Goal: Find specific page/section: Find specific page/section

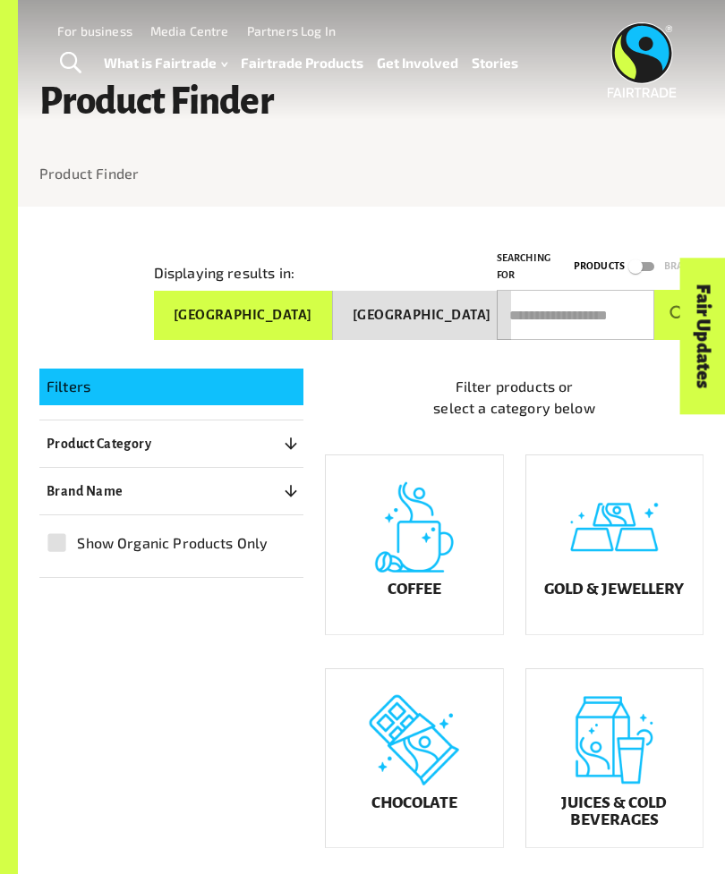
scroll to position [10, 0]
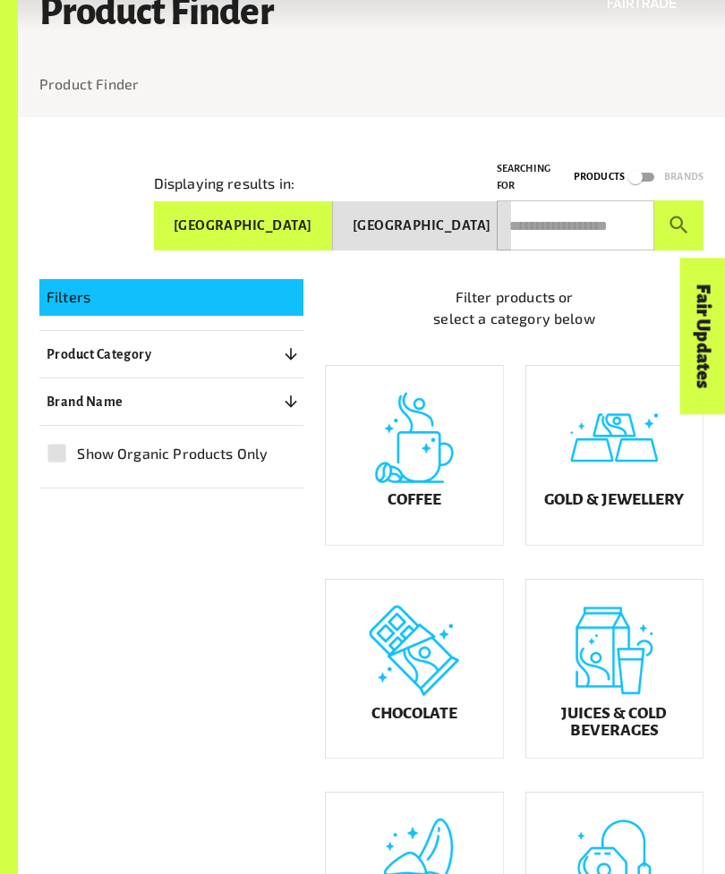
click at [405, 685] on div "Chocolate" at bounding box center [414, 669] width 176 height 178
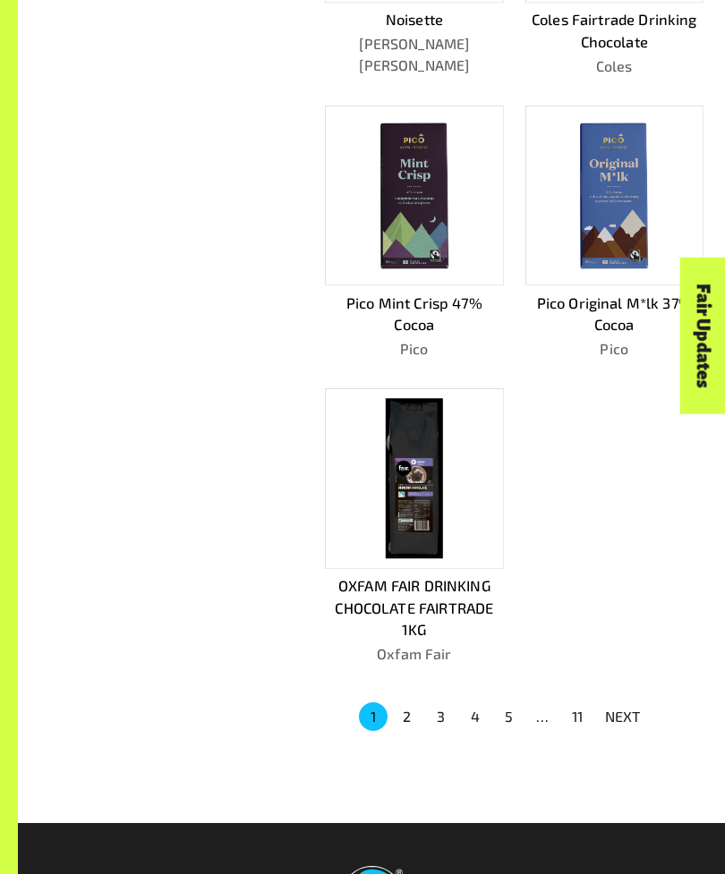
scroll to position [1177, 0]
click at [631, 701] on button "NEXT" at bounding box center [622, 717] width 57 height 32
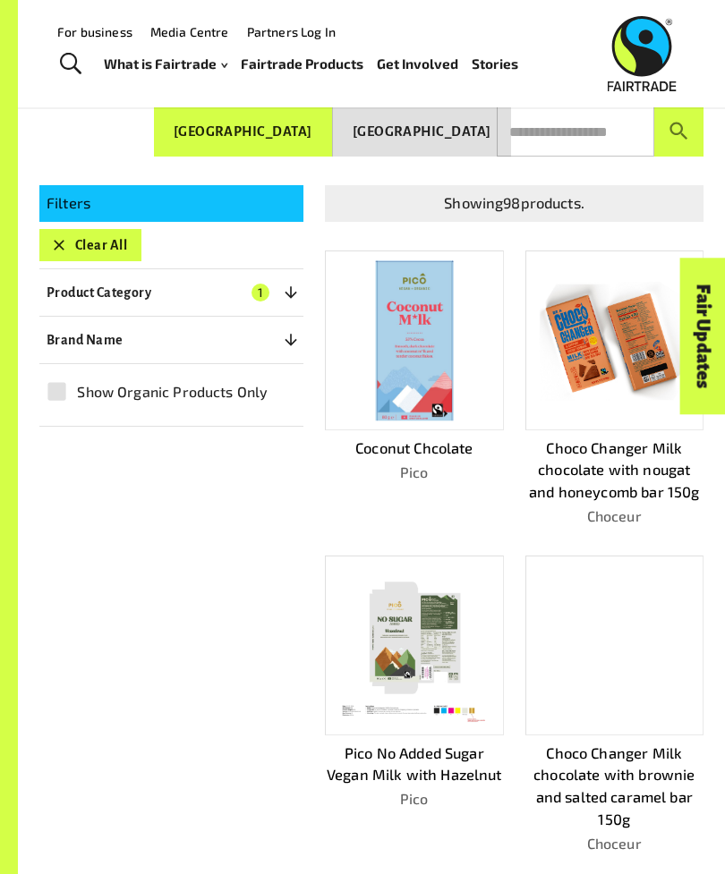
scroll to position [143, 0]
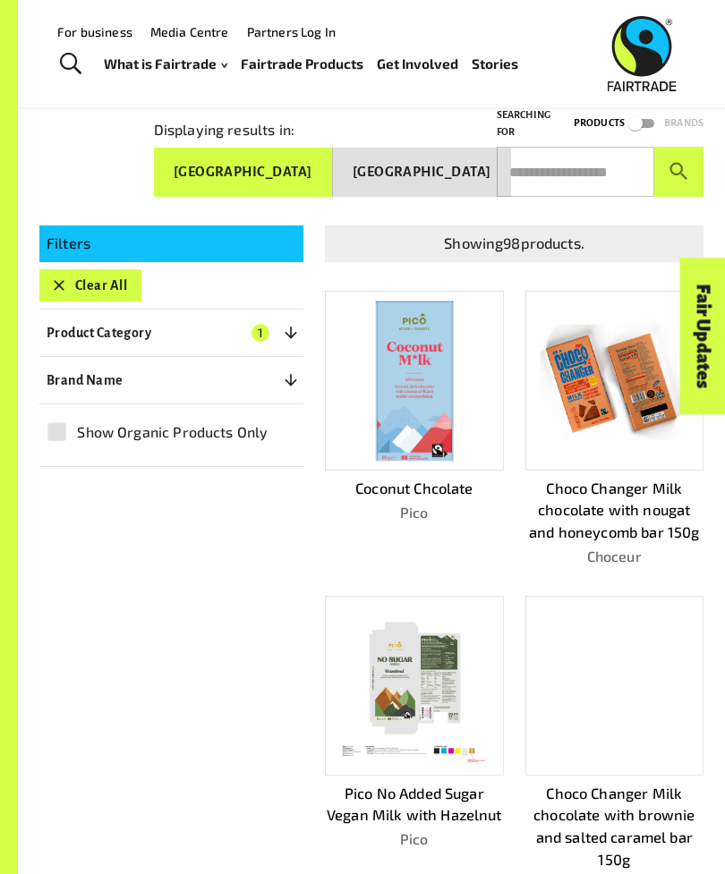
click at [288, 382] on icon "button" at bounding box center [291, 380] width 18 height 18
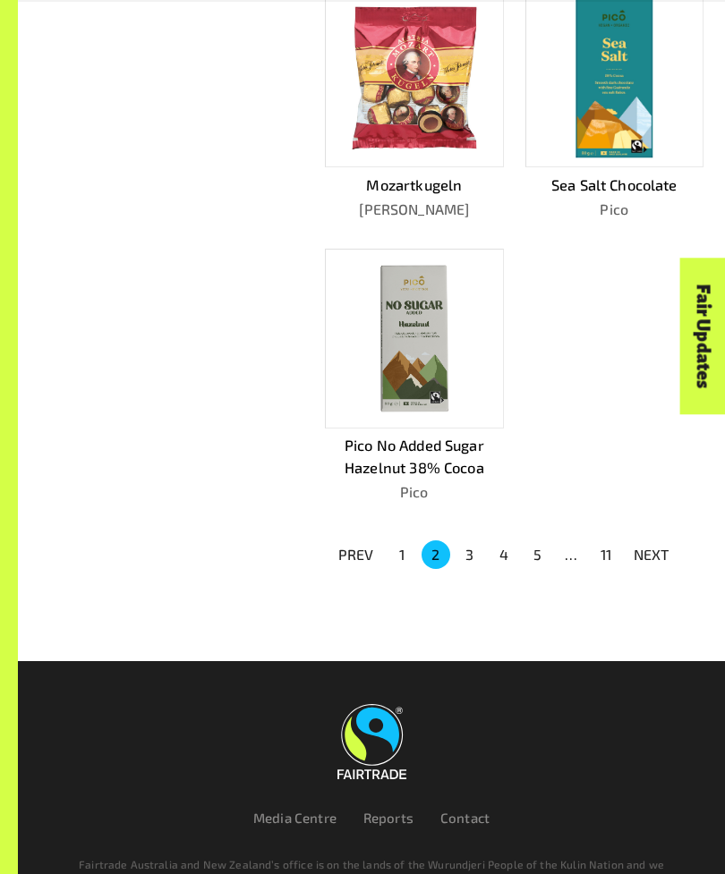
scroll to position [1385, 0]
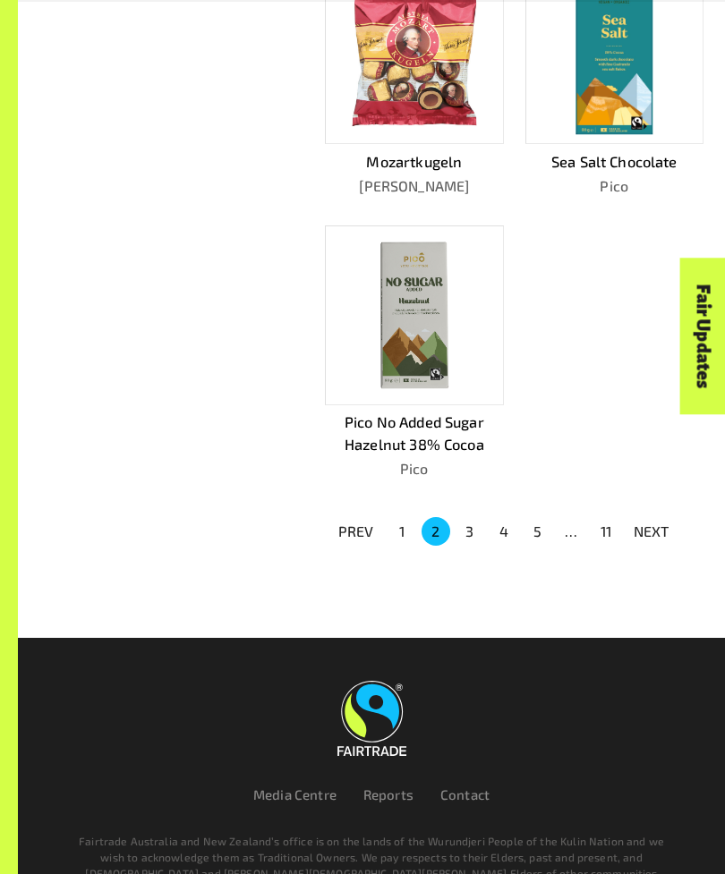
click at [606, 525] on button "11" at bounding box center [605, 531] width 29 height 29
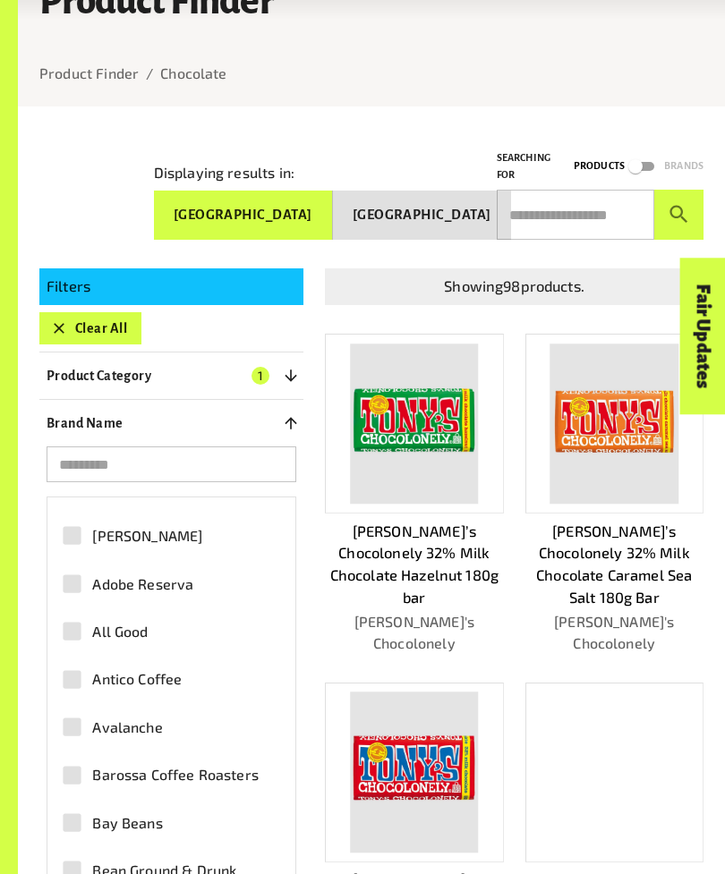
scroll to position [38, 0]
click at [127, 626] on span "All Good" at bounding box center [119, 630] width 55 height 21
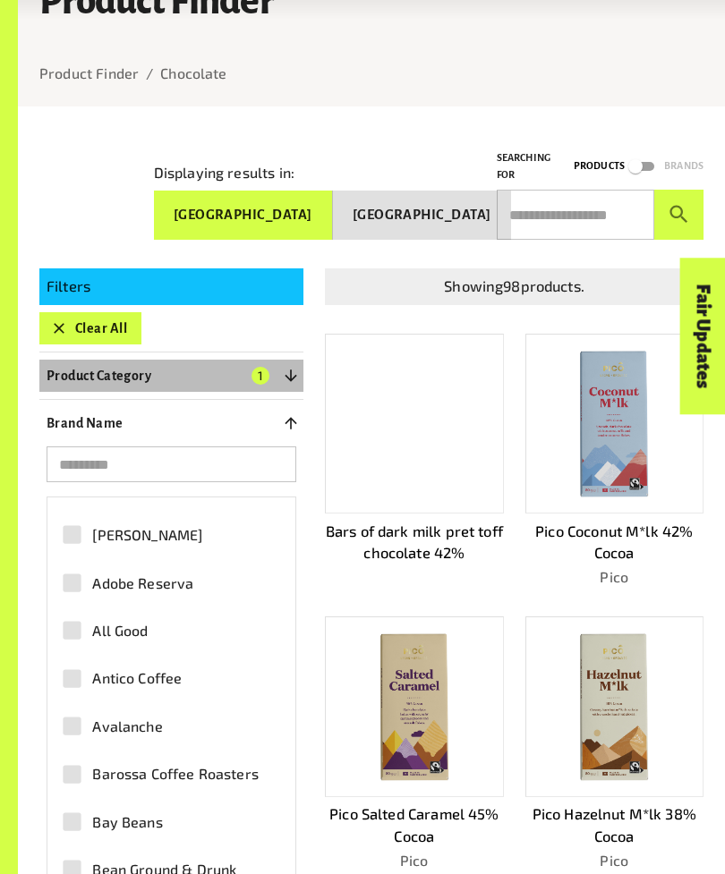
click at [278, 371] on button "Product Category 1" at bounding box center [171, 376] width 264 height 32
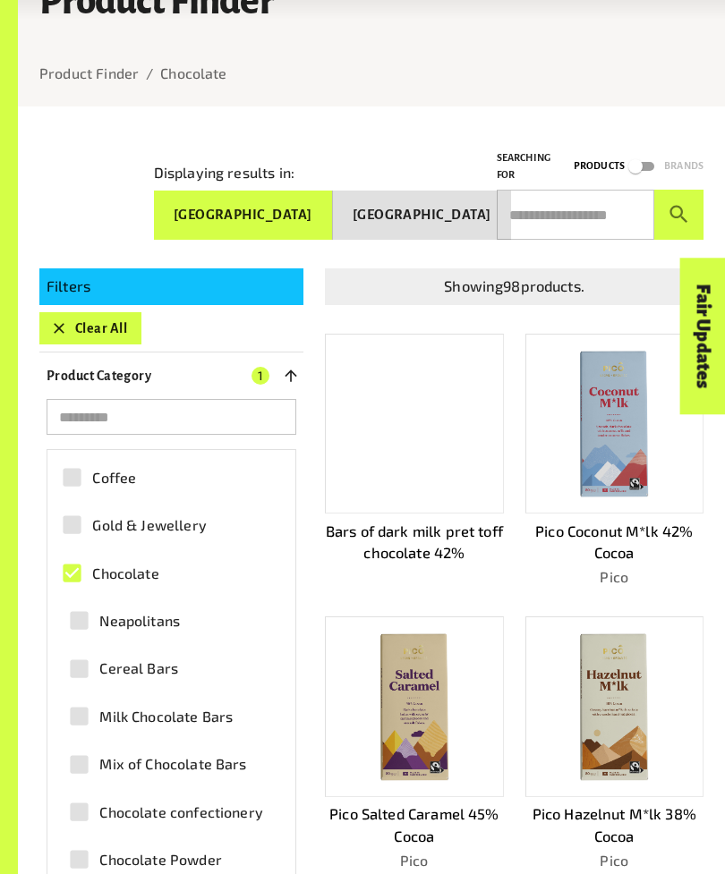
click at [116, 338] on button "Clear All" at bounding box center [90, 328] width 102 height 32
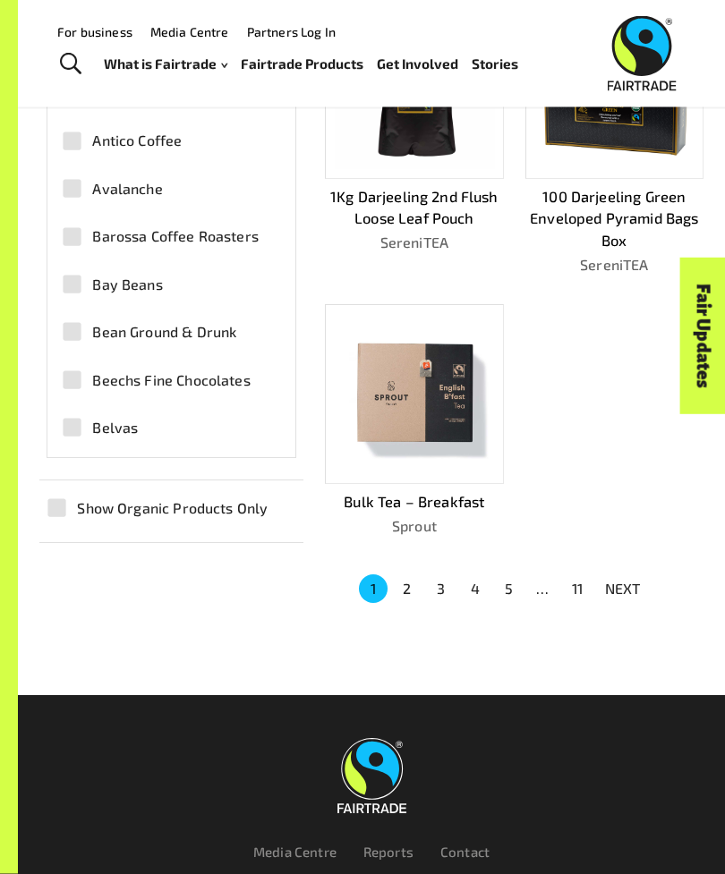
scroll to position [1284, 0]
click at [626, 578] on p "NEXT" at bounding box center [623, 588] width 36 height 21
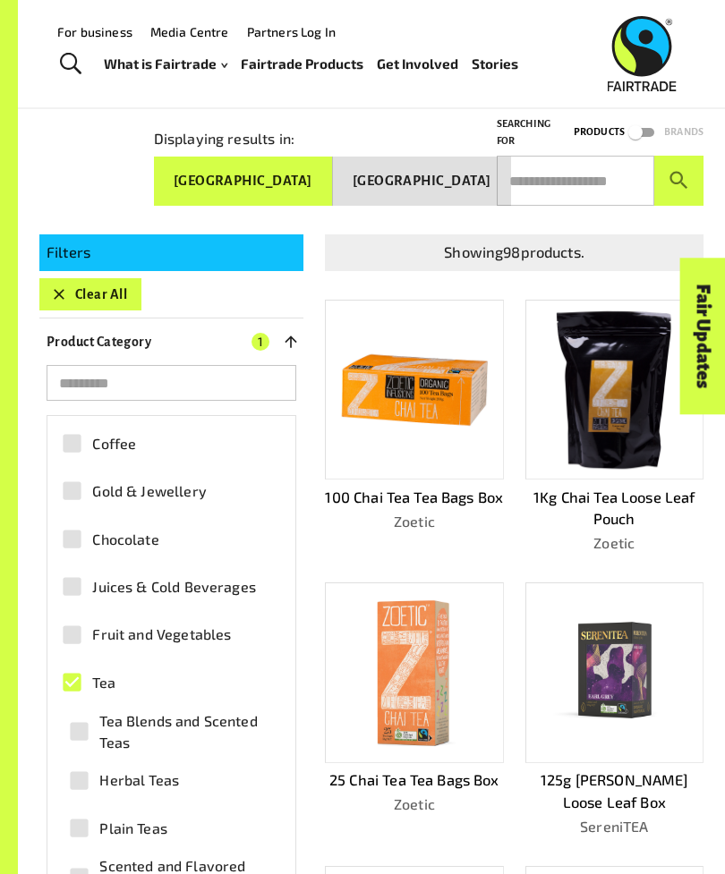
scroll to position [132, 0]
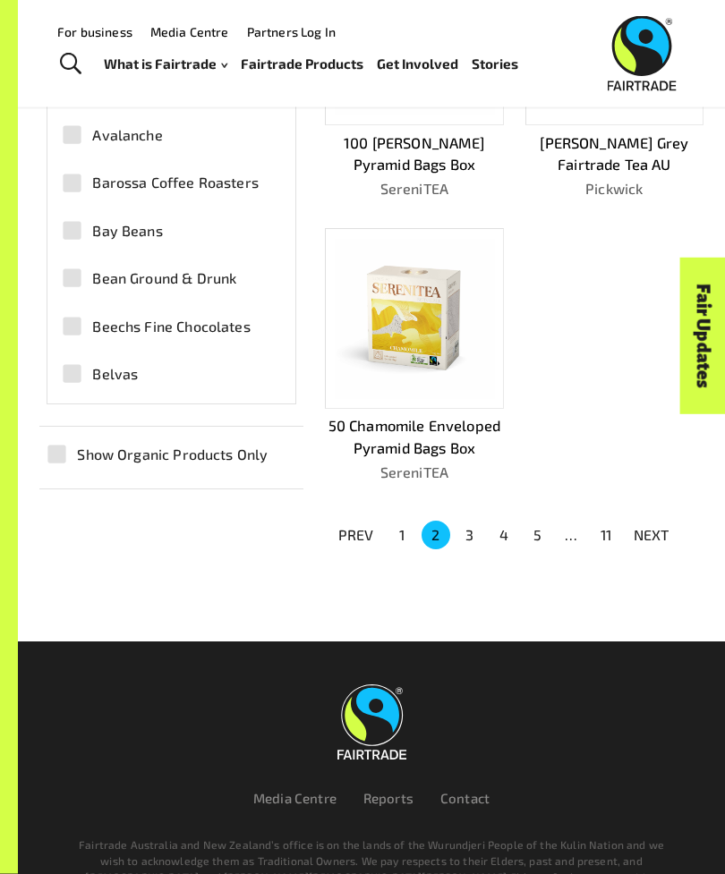
click at [655, 525] on p "NEXT" at bounding box center [651, 535] width 36 height 21
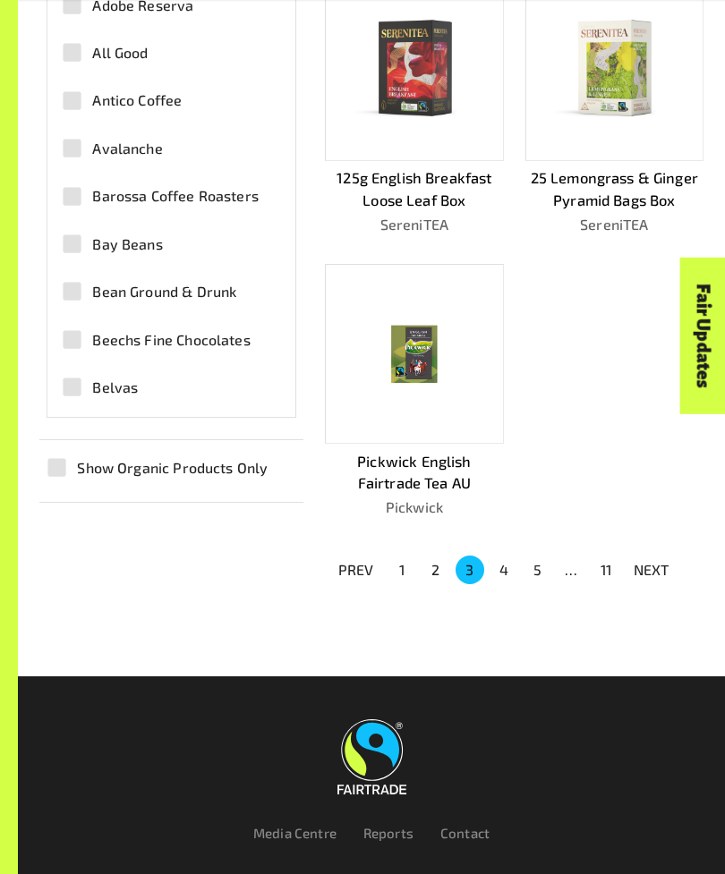
scroll to position [1363, 0]
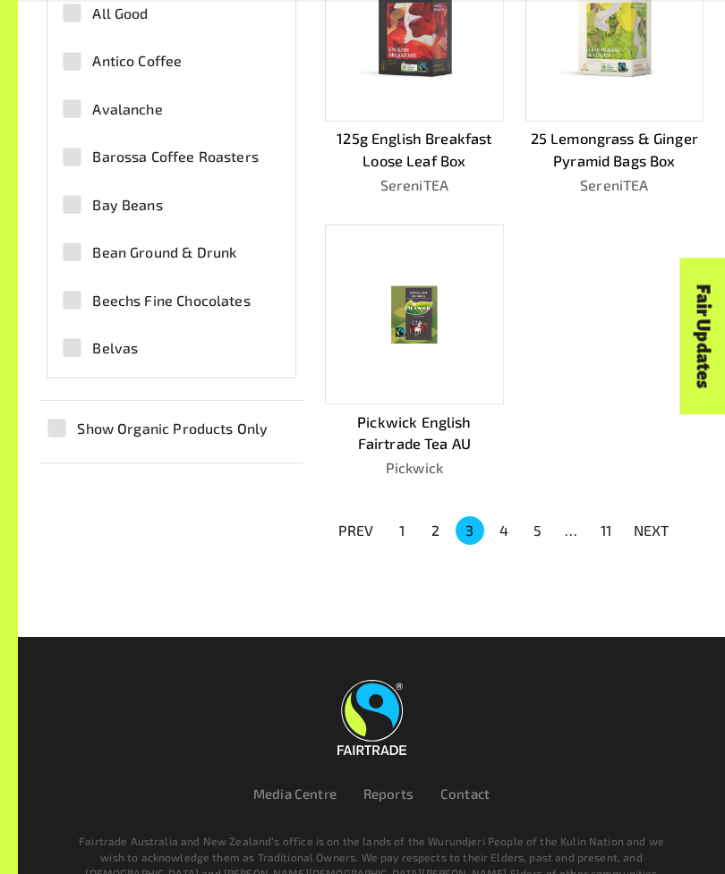
click at [655, 520] on p "NEXT" at bounding box center [651, 530] width 36 height 21
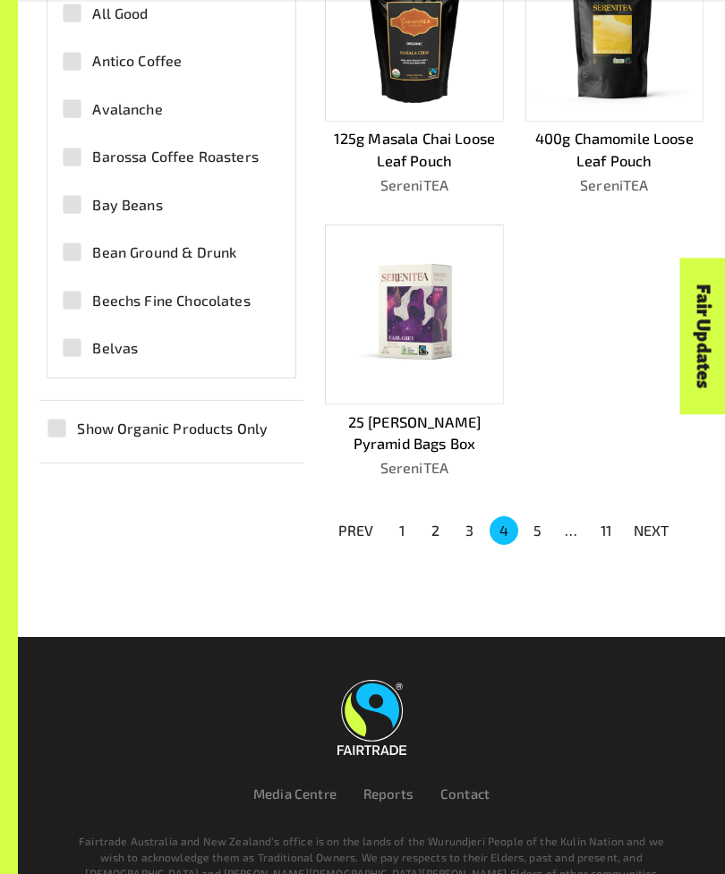
click at [645, 520] on p "NEXT" at bounding box center [651, 530] width 36 height 21
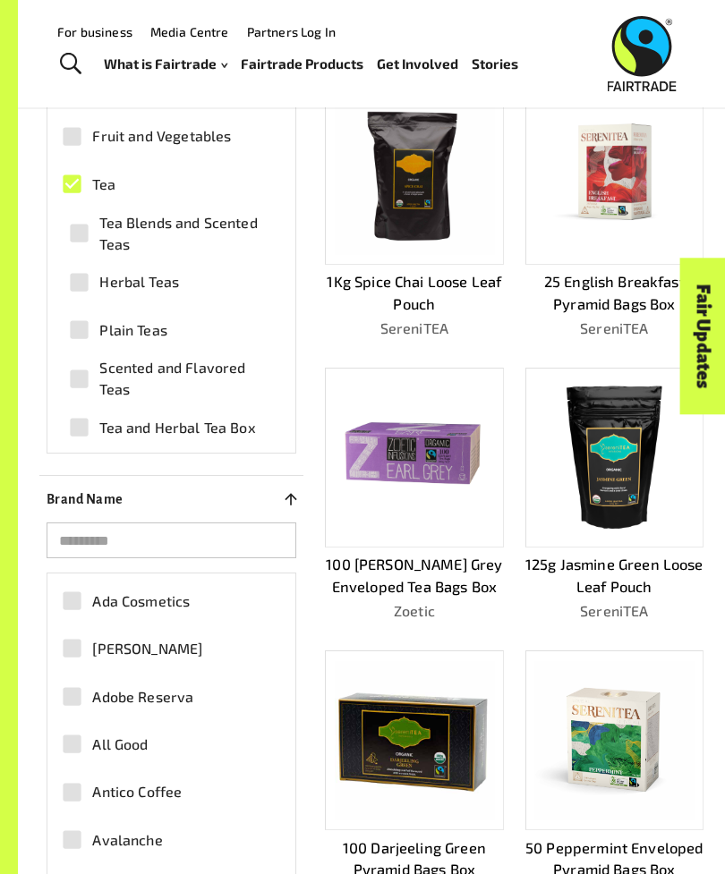
scroll to position [639, 0]
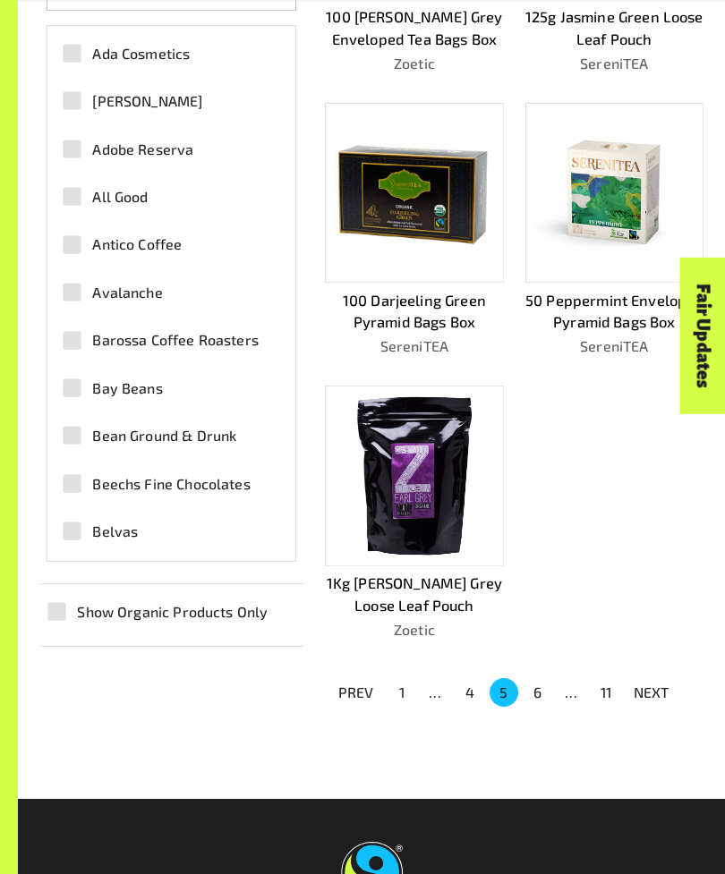
click at [656, 677] on button "NEXT" at bounding box center [651, 693] width 57 height 32
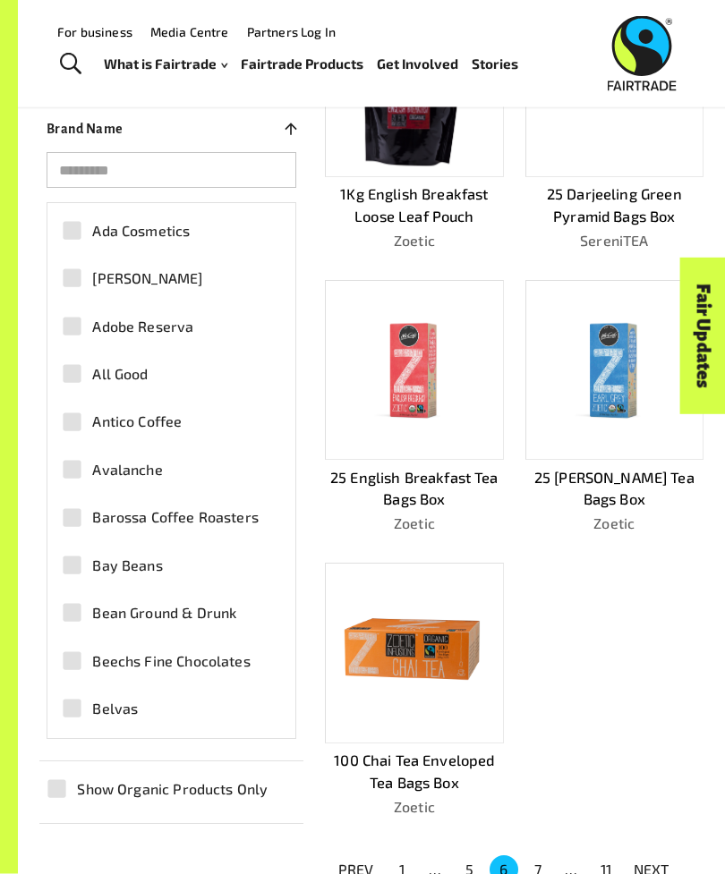
scroll to position [1003, 0]
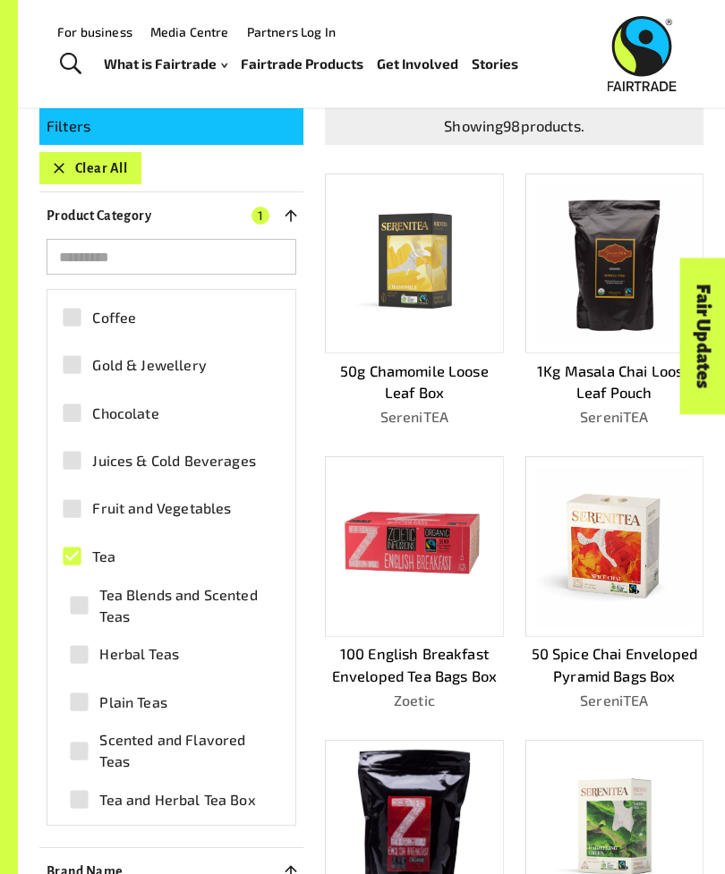
scroll to position [259, 0]
